Goal: Information Seeking & Learning: Learn about a topic

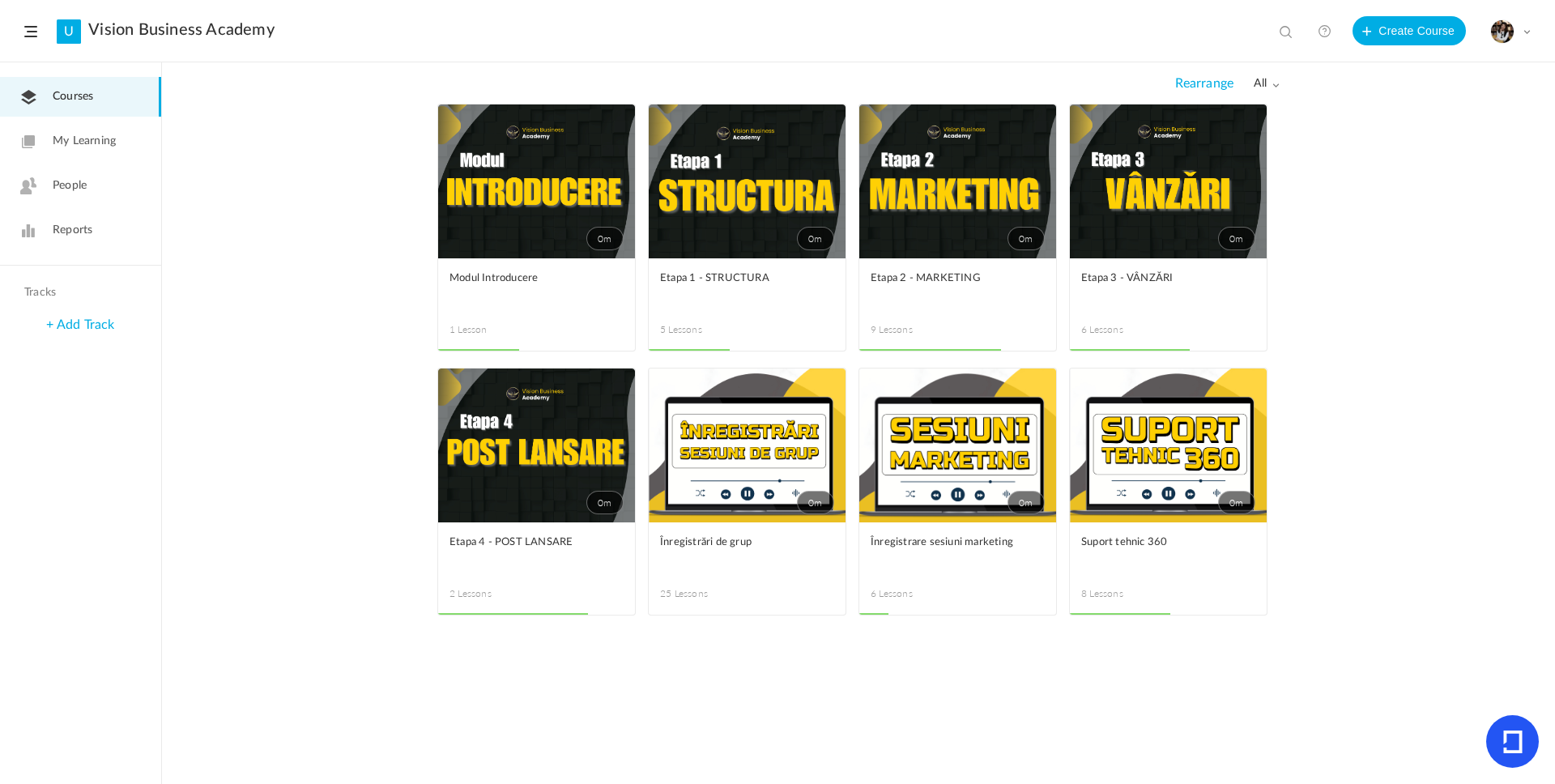
click at [577, 189] on link "0m" at bounding box center [536, 182] width 197 height 154
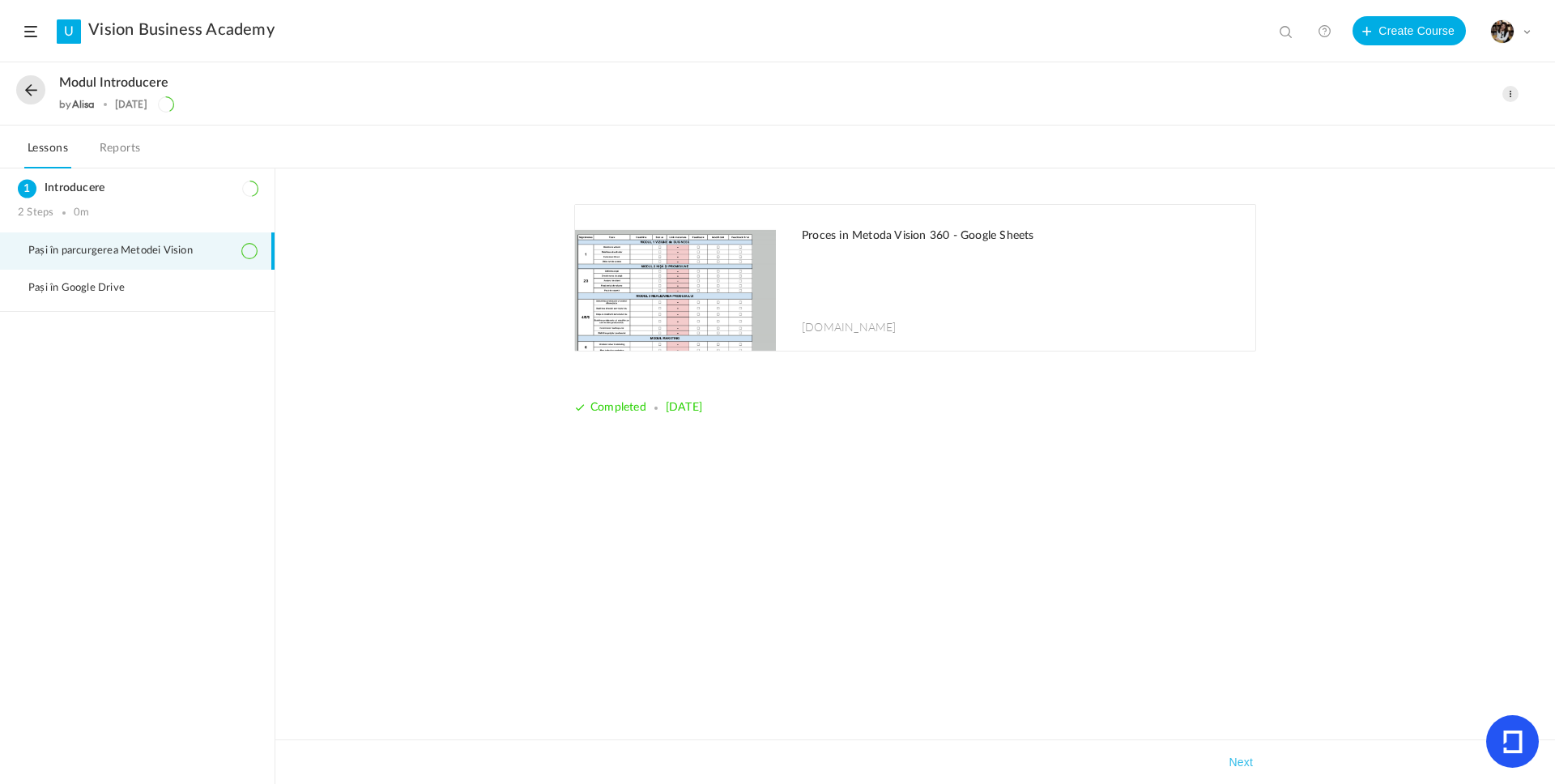
click at [34, 101] on button at bounding box center [31, 89] width 29 height 29
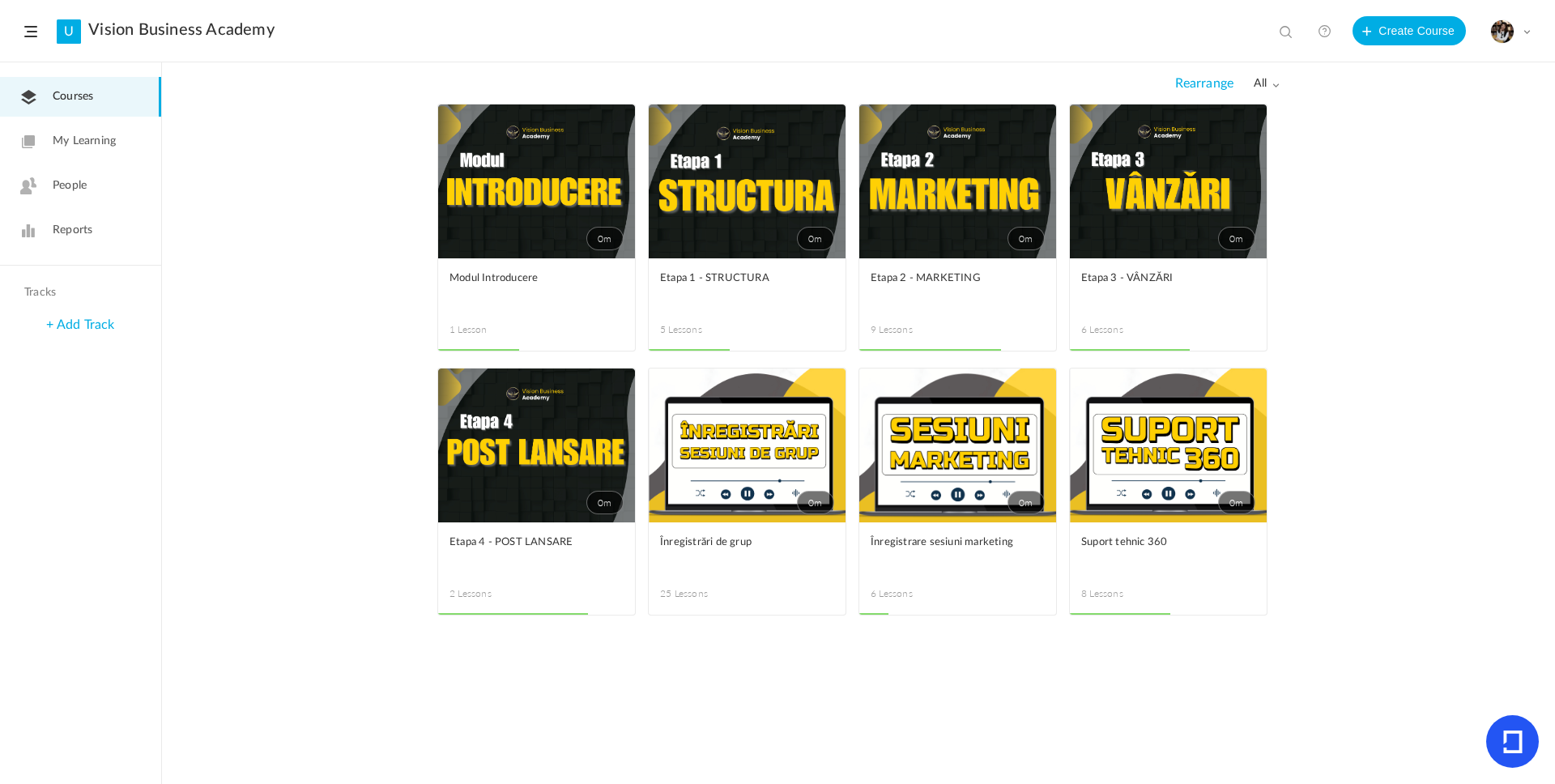
click at [767, 209] on link "0m" at bounding box center [746, 182] width 197 height 154
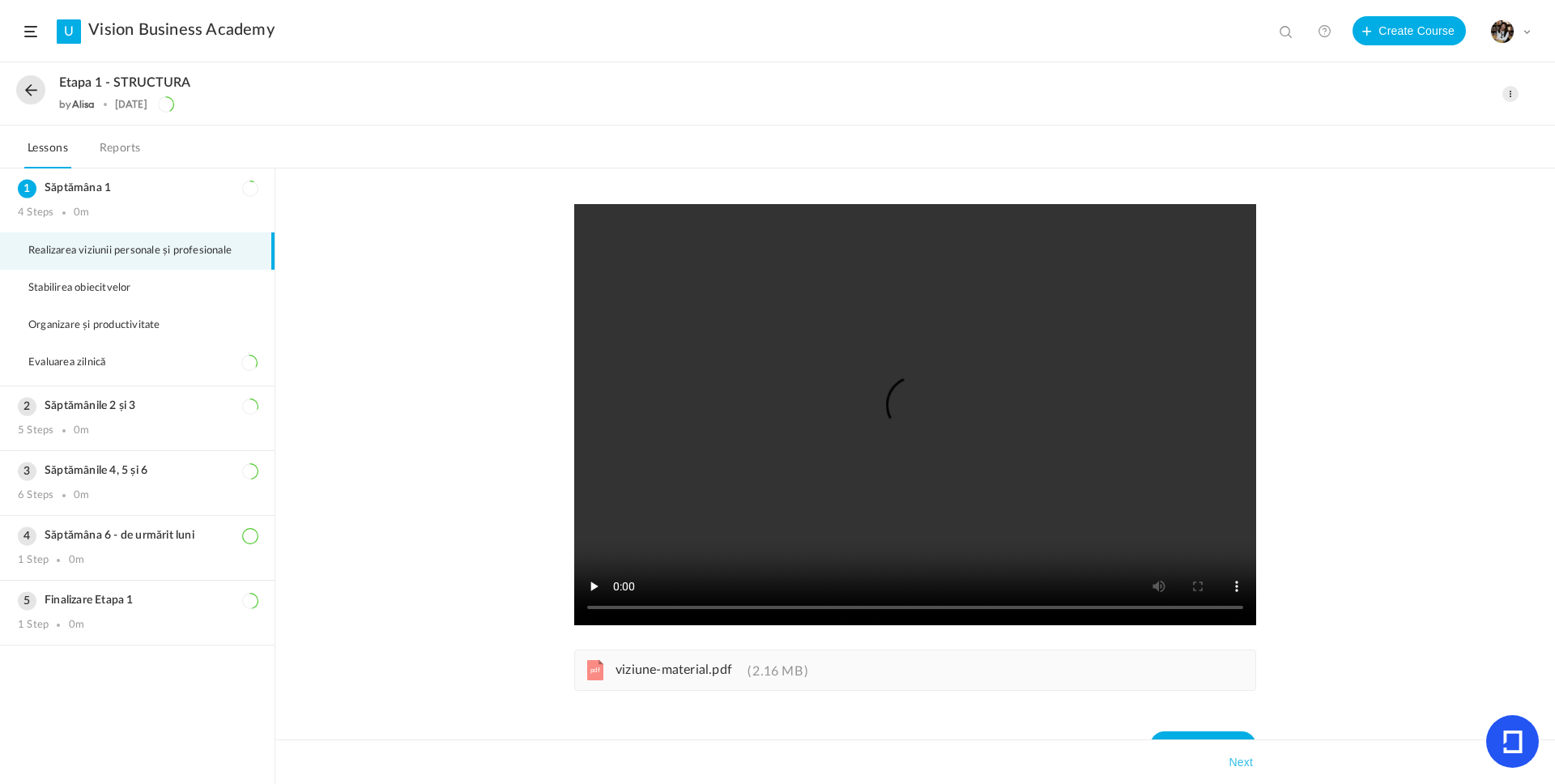
click at [28, 97] on button at bounding box center [31, 89] width 29 height 29
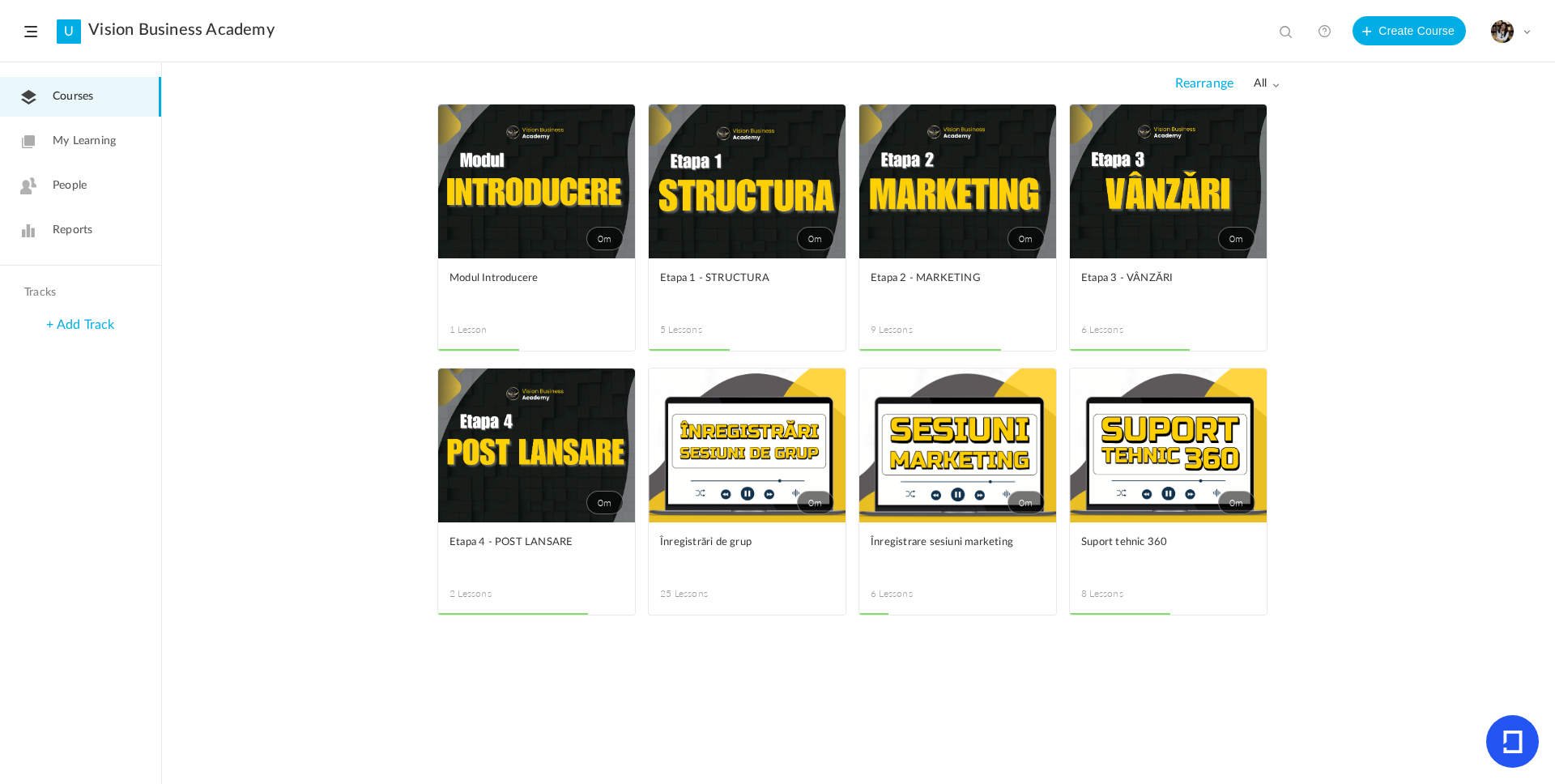
click at [759, 186] on link "0m" at bounding box center [746, 182] width 197 height 154
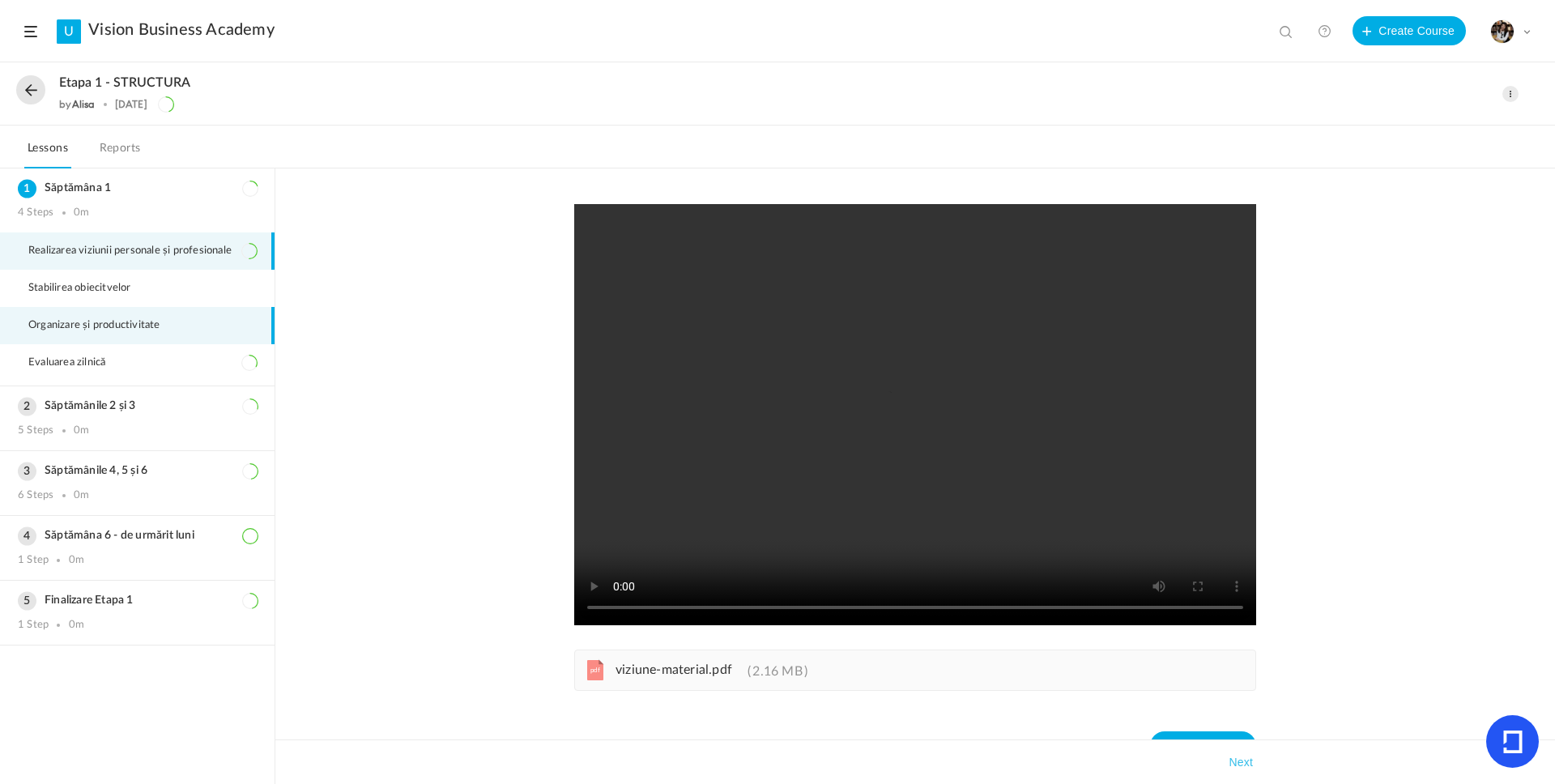
click at [128, 331] on span "Organizare și productivitate" at bounding box center [104, 325] width 152 height 13
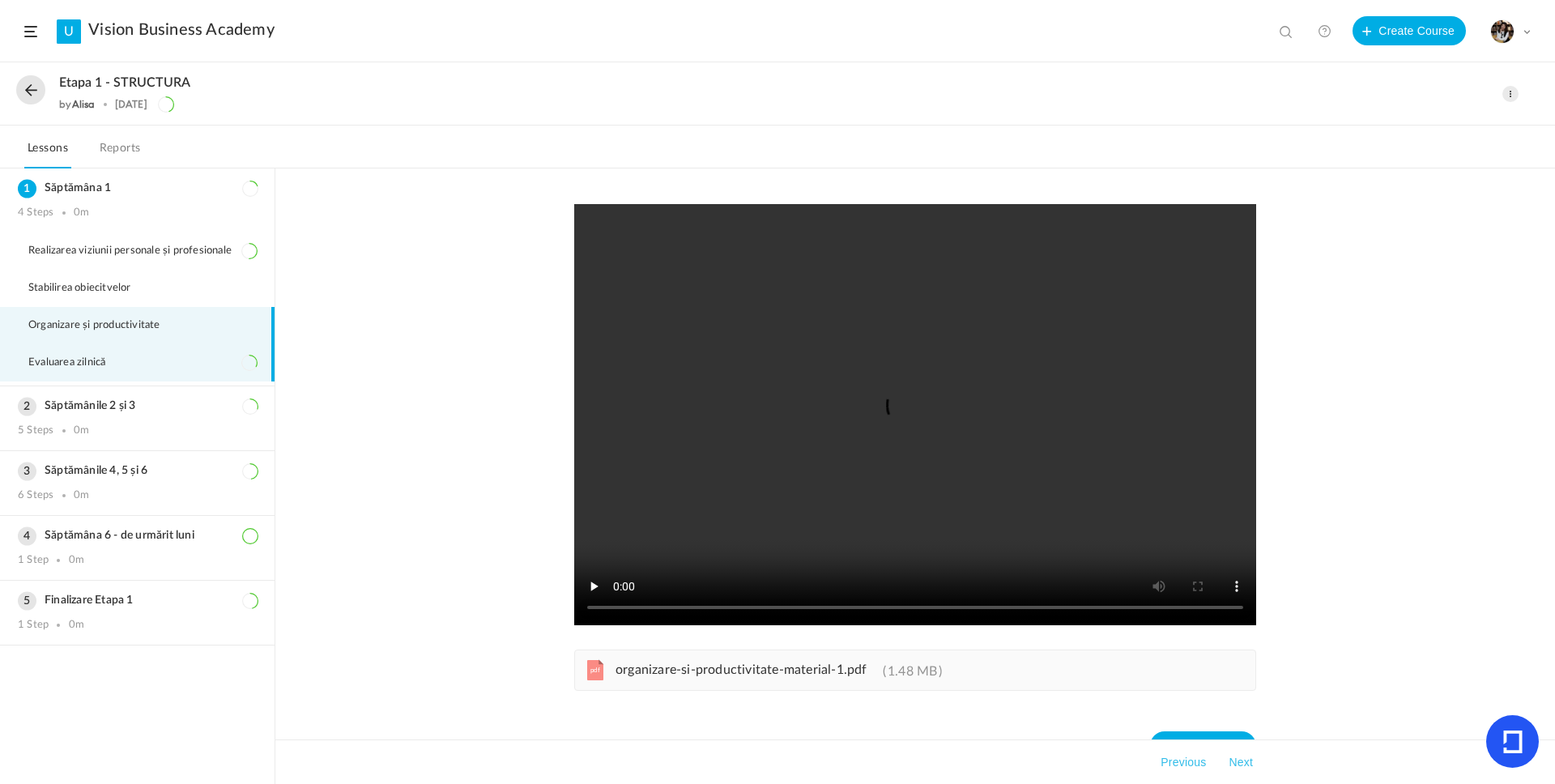
click at [94, 366] on span "Evaluarea zilnică" at bounding box center [76, 363] width 97 height 13
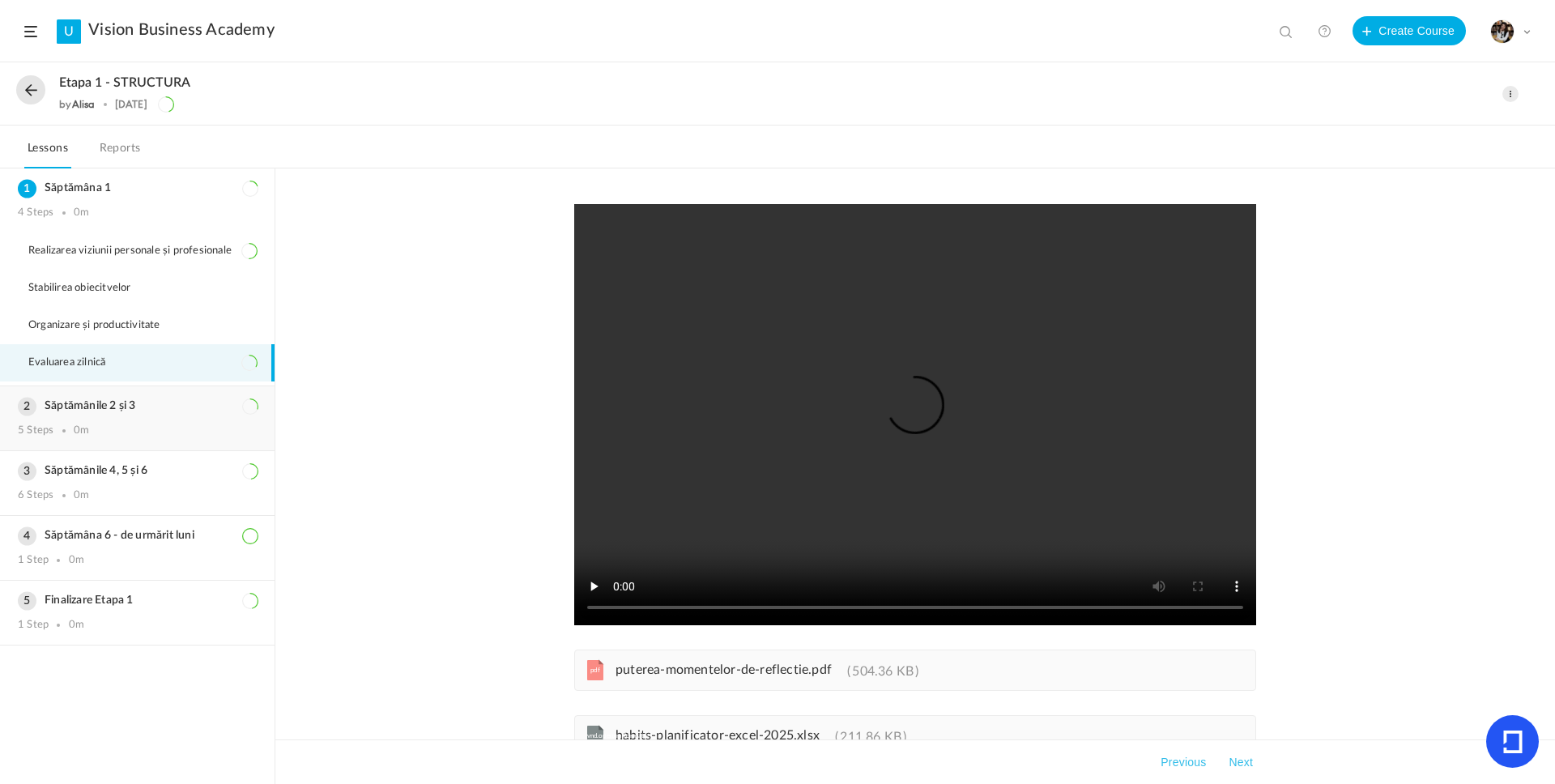
click at [80, 406] on h3 "Săptămânile 2 și 3" at bounding box center [136, 406] width 239 height 14
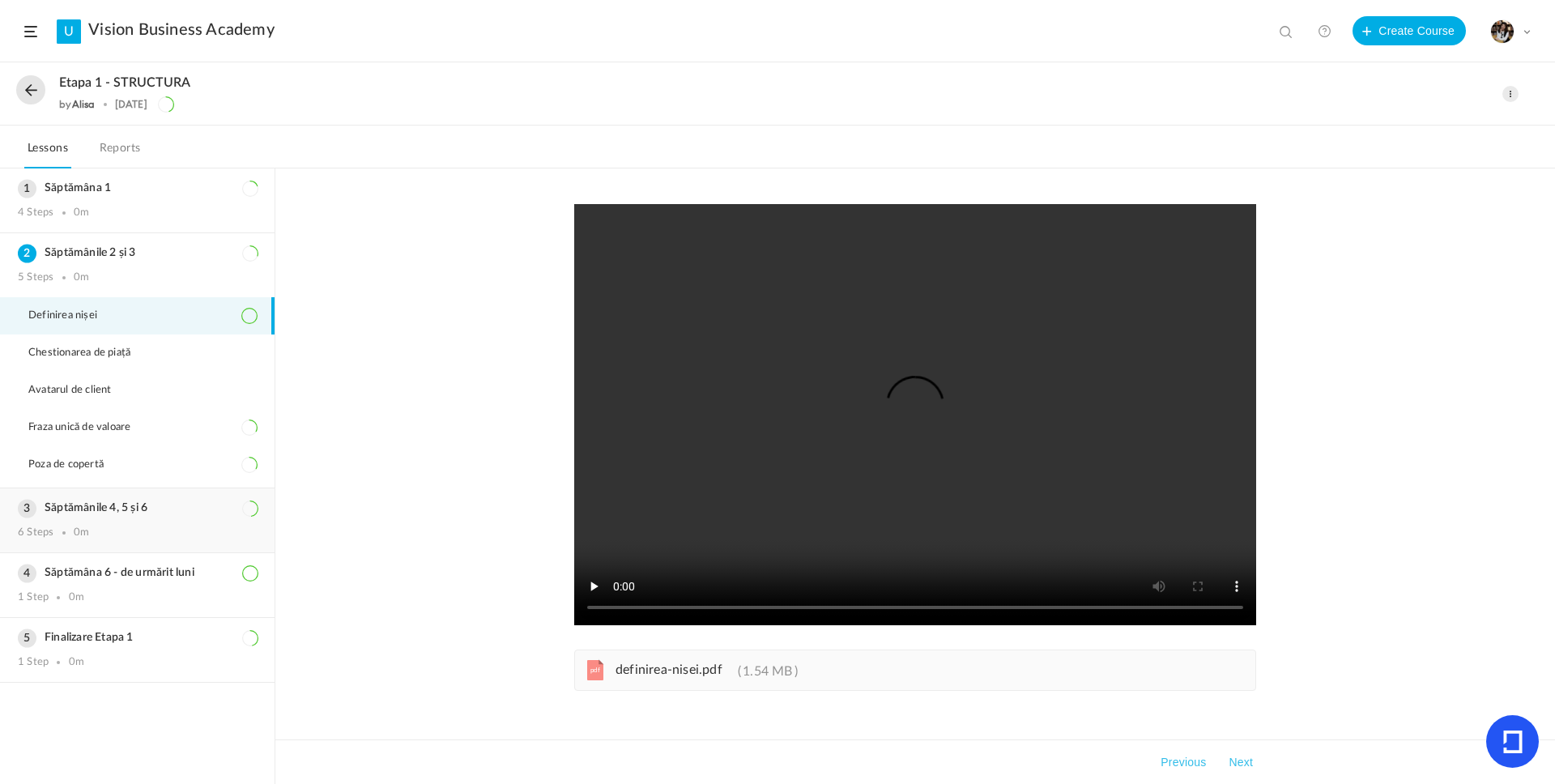
click at [138, 508] on h3 "Săptămânile 4, 5 și 6" at bounding box center [136, 509] width 239 height 14
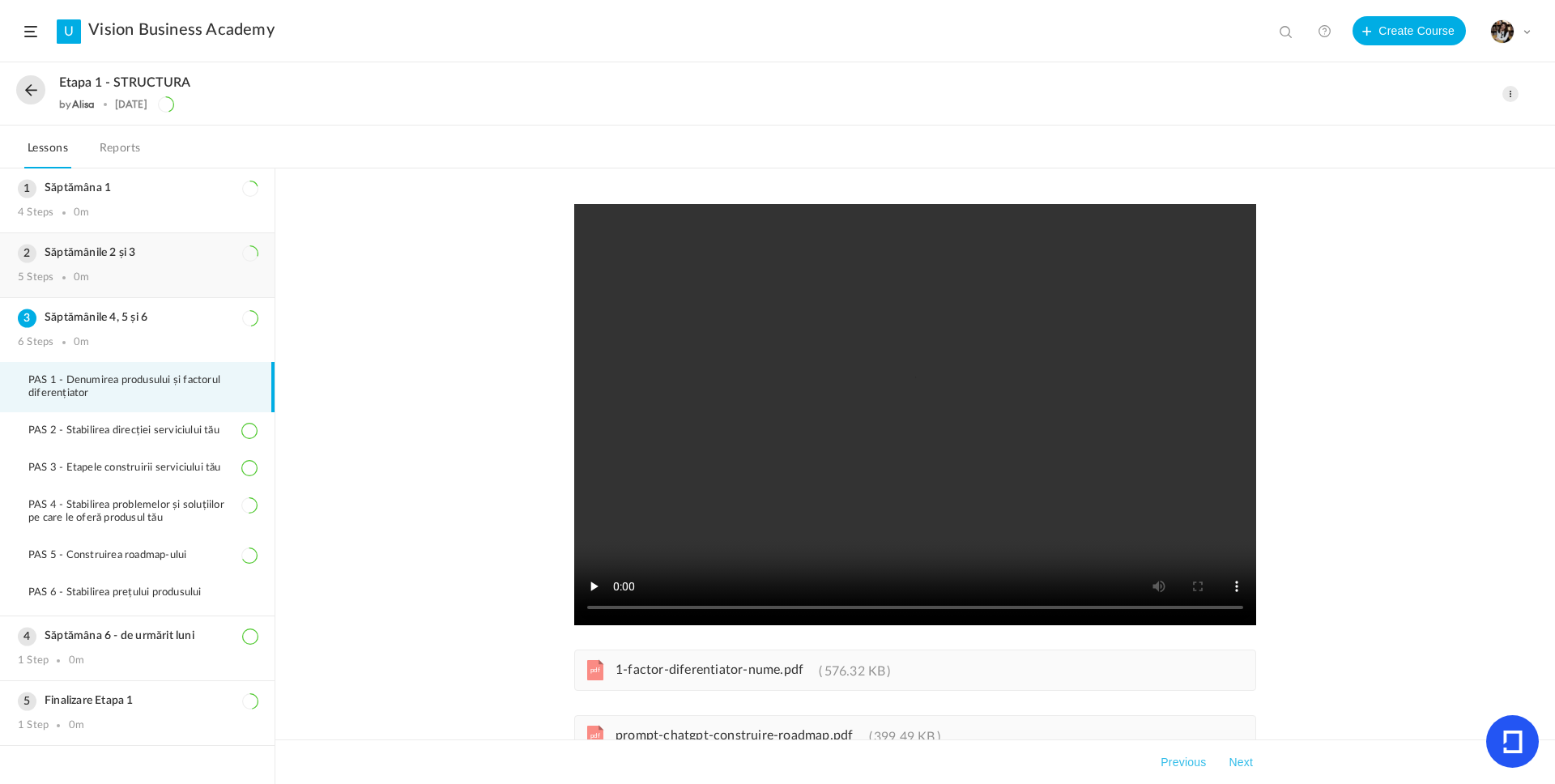
click at [160, 264] on div "Săptămânile 2 și 3 5 Steps 0m" at bounding box center [137, 265] width 274 height 64
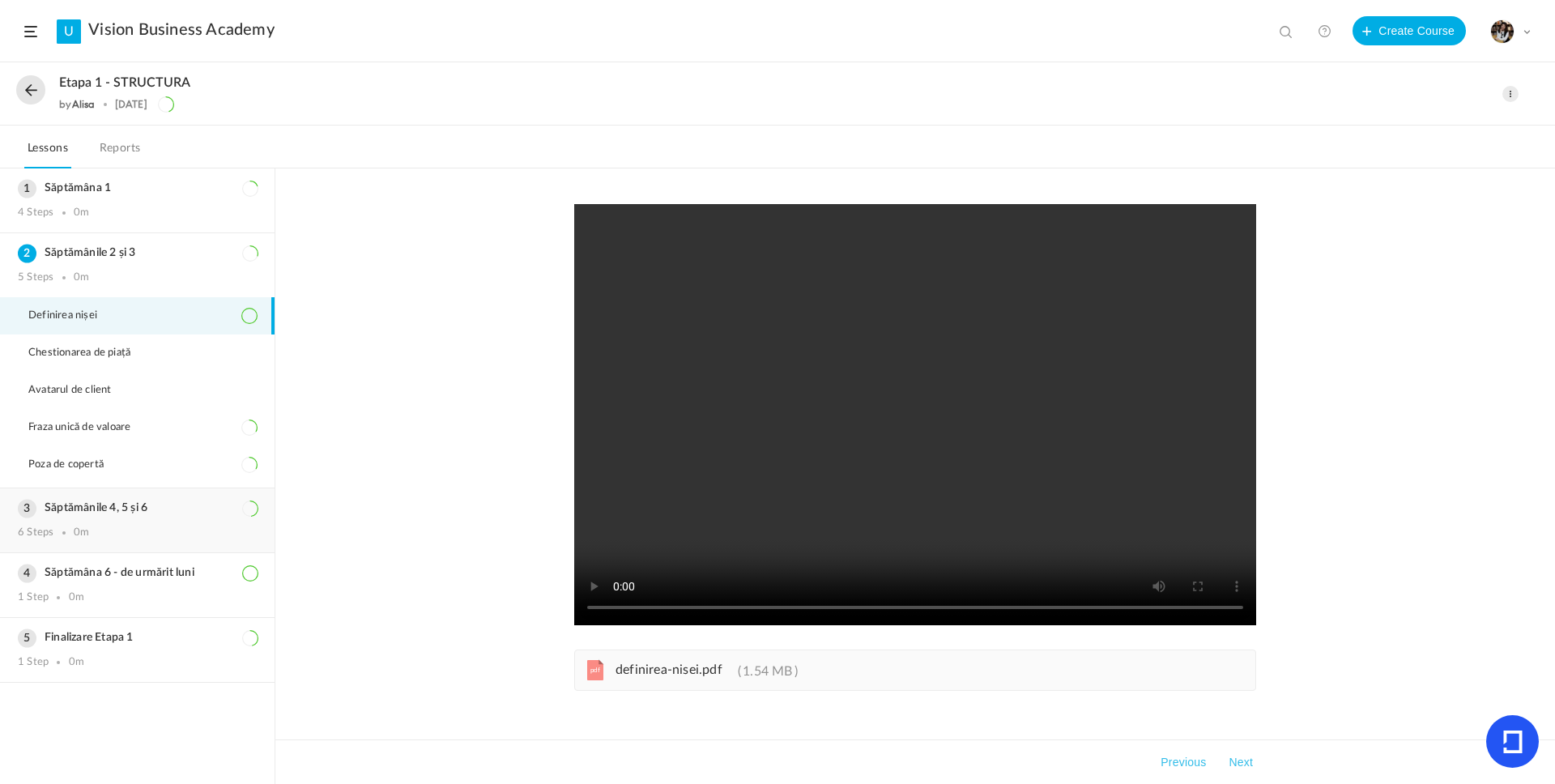
click at [87, 504] on h3 "Săptămânile 4, 5 și 6" at bounding box center [136, 509] width 239 height 14
